Goal: Task Accomplishment & Management: Manage account settings

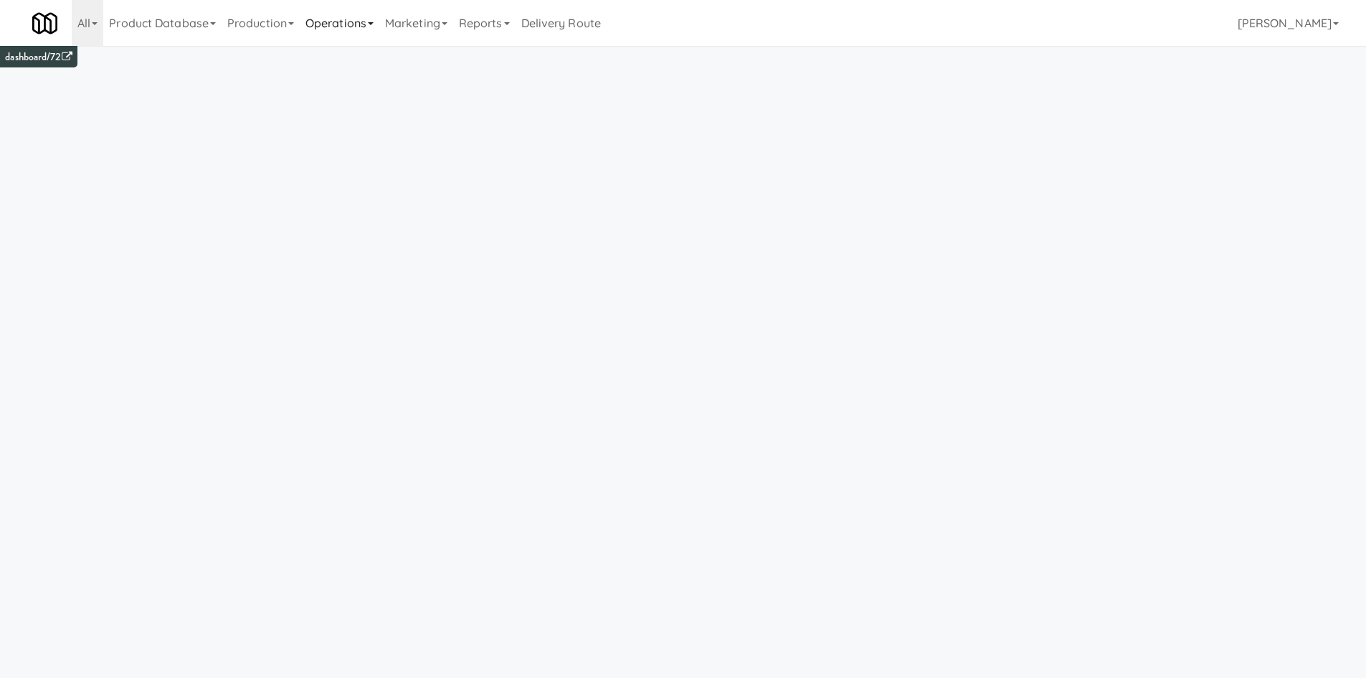
drag, startPoint x: 387, startPoint y: 11, endPoint x: 381, endPoint y: 31, distance: 20.9
click at [387, 11] on ul "Product Database Ingredients Ingredient Types Suppliers Recipes Recipe Types Pr…" at bounding box center [355, 23] width 504 height 46
click at [349, 24] on link "Operations" at bounding box center [340, 23] width 80 height 46
click at [385, 214] on link "Cabinets" at bounding box center [357, 206] width 115 height 26
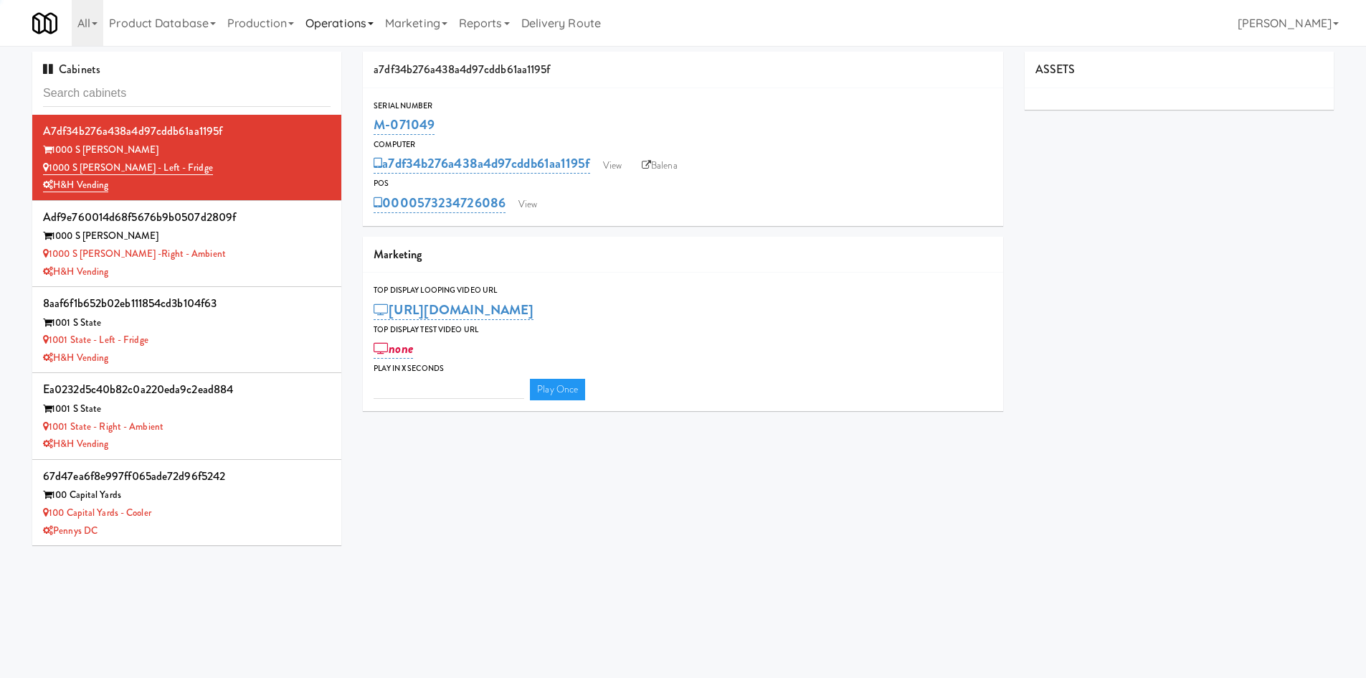
click at [354, 27] on link "Operations" at bounding box center [340, 23] width 80 height 46
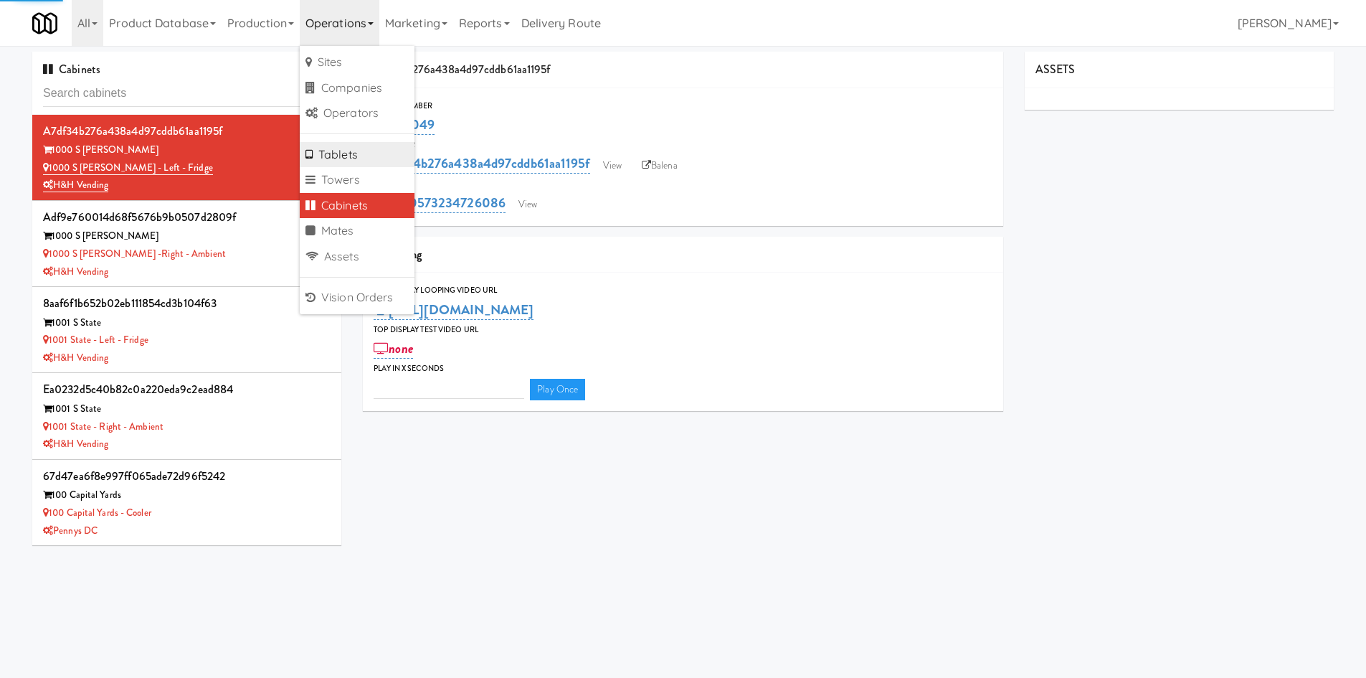
type input "3"
click at [392, 88] on link "Companies" at bounding box center [357, 88] width 115 height 26
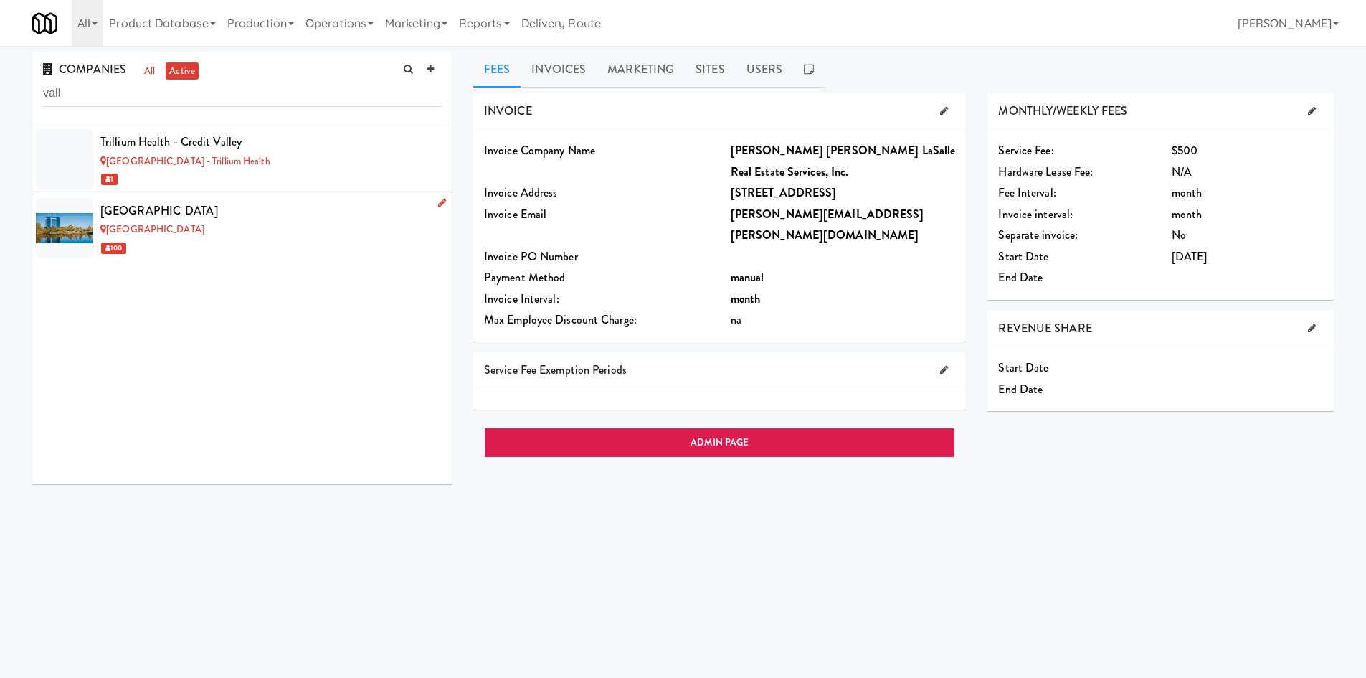
type input "vall"
click at [329, 258] on li "[GEOGRAPHIC_DATA] [GEOGRAPHIC_DATA] 100" at bounding box center [242, 228] width 420 height 68
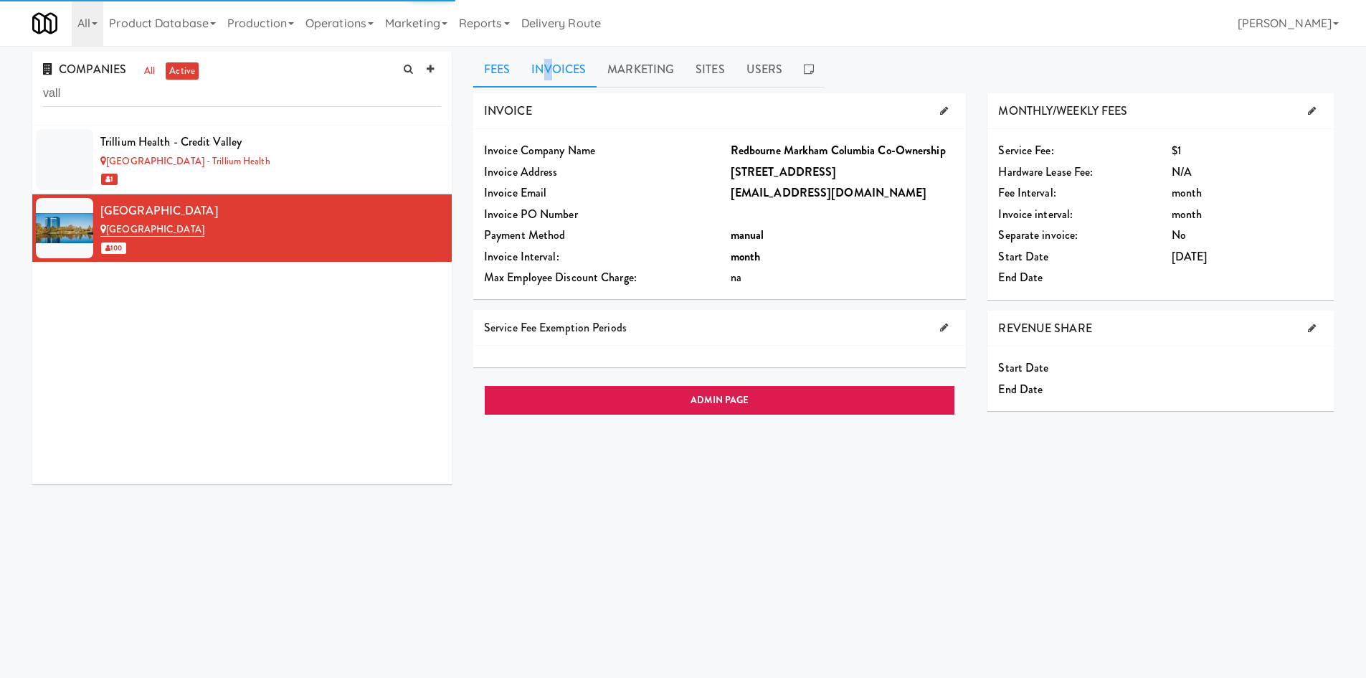
click at [549, 58] on link "Invoices" at bounding box center [559, 70] width 76 height 36
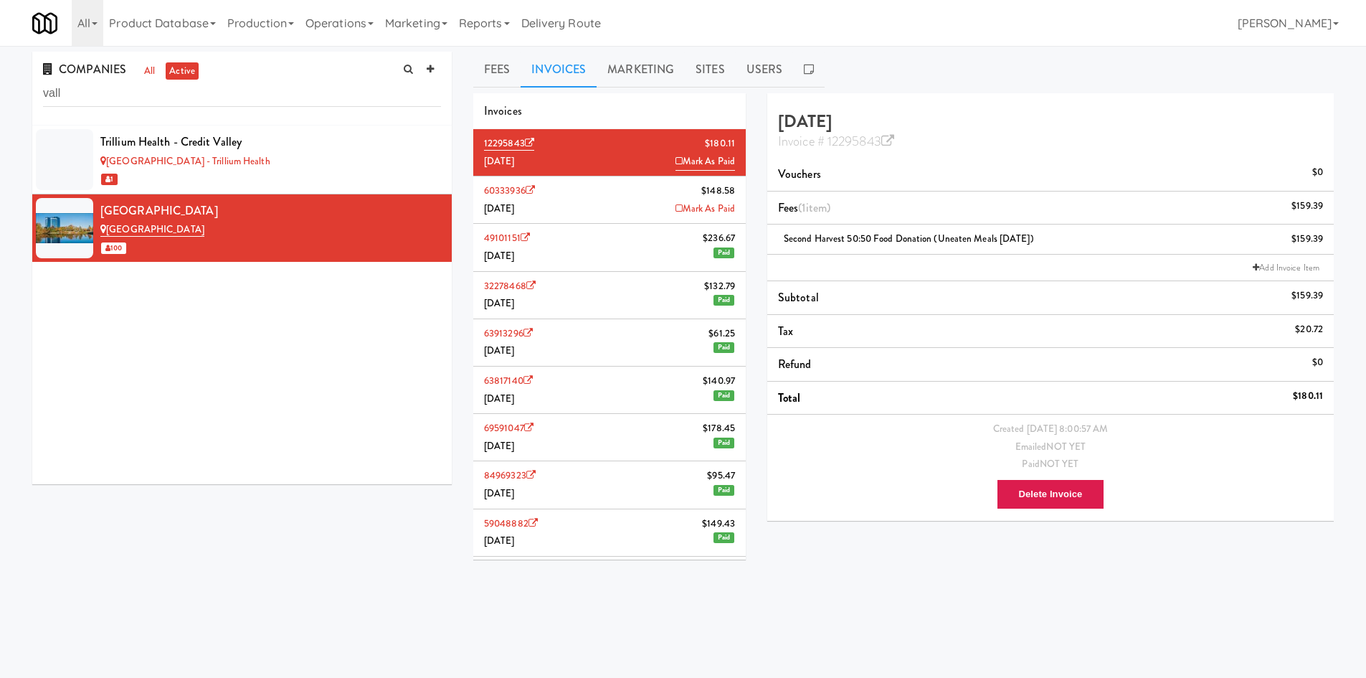
click at [595, 254] on li "49101151 $236.67 [DATE] Paid" at bounding box center [609, 247] width 273 height 47
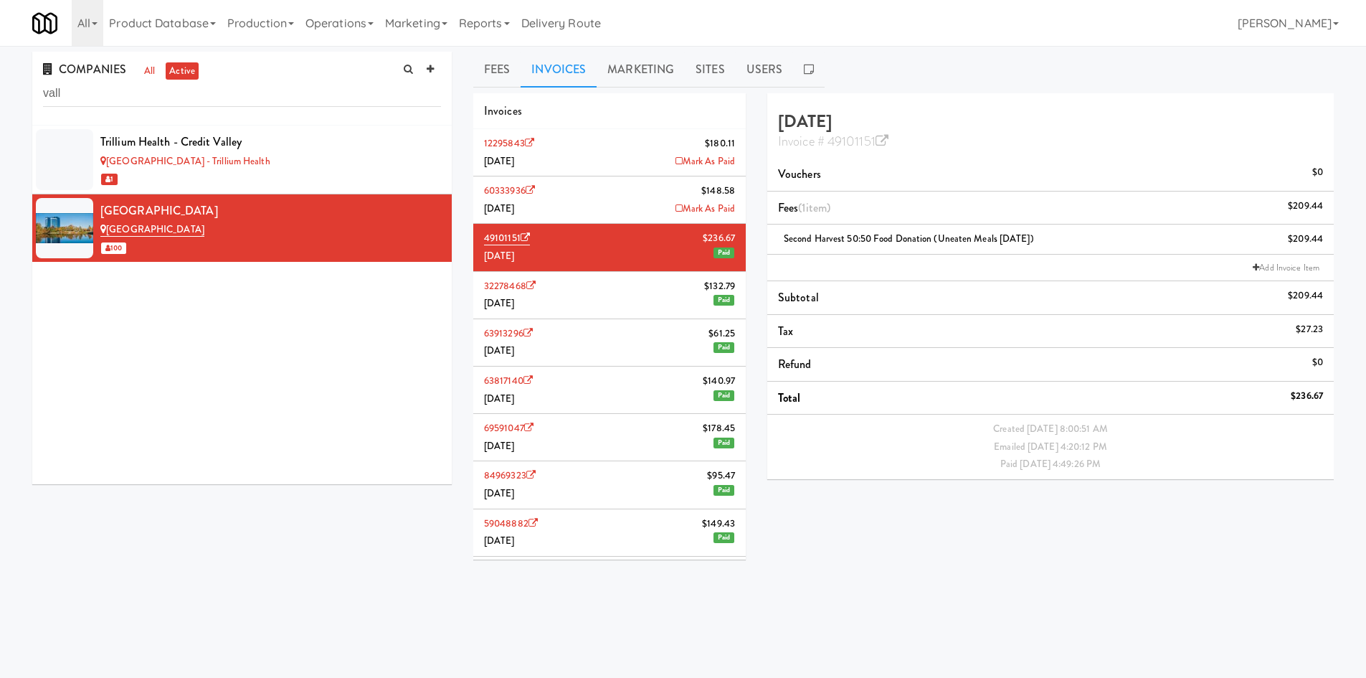
click at [316, 582] on div "COMPANIES all active vall Trillium Health - Credit Valley [GEOGRAPHIC_DATA] - T…" at bounding box center [683, 342] width 1323 height 580
click at [1352, 49] on div "COMPANIES all active vall Trillium Health - Credit Valley [GEOGRAPHIC_DATA] - T…" at bounding box center [683, 338] width 1366 height 585
drag, startPoint x: 114, startPoint y: 397, endPoint x: 293, endPoint y: 252, distance: 230.0
click at [114, 397] on div "Trillium Health - [GEOGRAPHIC_DATA] - [GEOGRAPHIC_DATA] [GEOGRAPHIC_DATA] 100" at bounding box center [242, 305] width 420 height 359
